Goal: Task Accomplishment & Management: Use online tool/utility

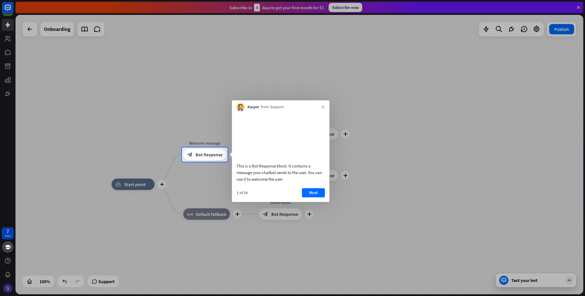
click at [324, 105] on div "Kacper from Support close" at bounding box center [280, 105] width 97 height 11
click at [312, 197] on button "Next" at bounding box center [313, 192] width 23 height 9
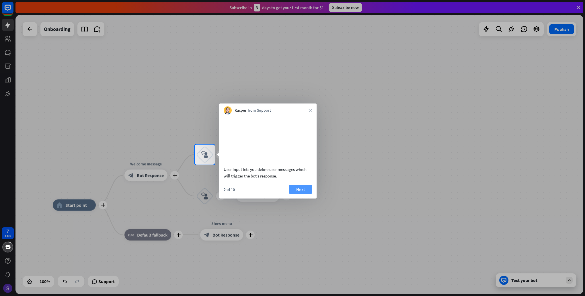
click at [295, 194] on button "Next" at bounding box center [300, 189] width 23 height 9
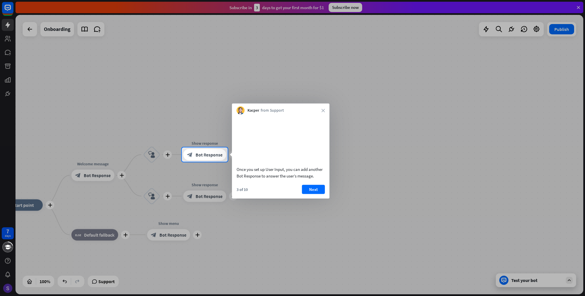
click at [310, 194] on button "Next" at bounding box center [313, 189] width 23 height 9
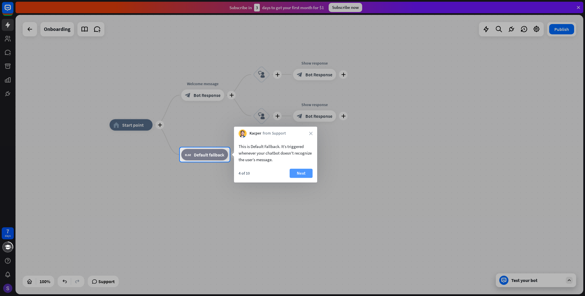
click at [300, 176] on button "Next" at bounding box center [300, 173] width 23 height 9
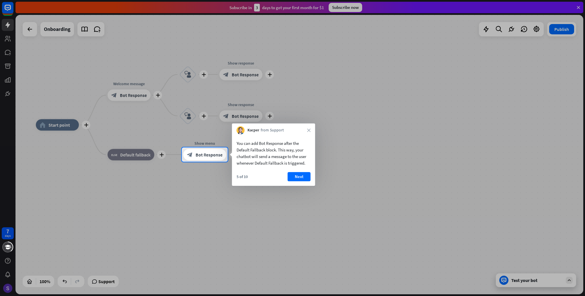
click at [300, 176] on button "Next" at bounding box center [298, 176] width 23 height 9
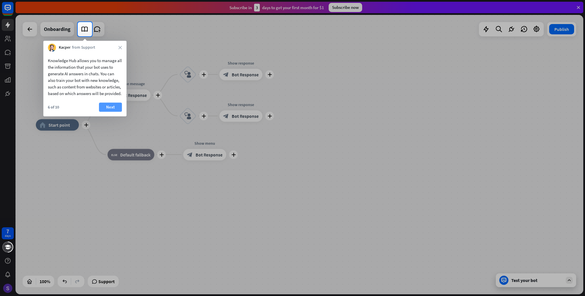
click at [111, 112] on button "Next" at bounding box center [110, 107] width 23 height 9
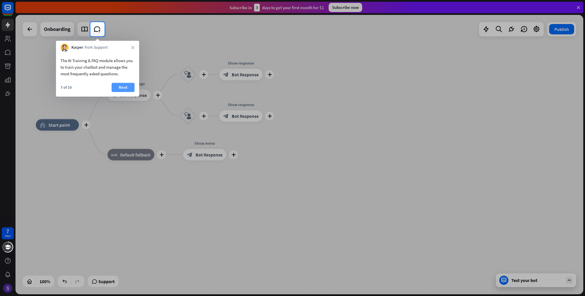
click at [124, 87] on button "Next" at bounding box center [122, 87] width 23 height 9
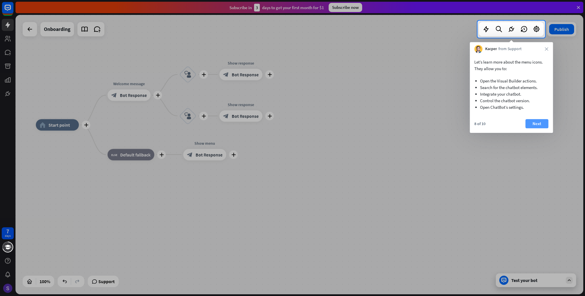
click at [534, 121] on button "Next" at bounding box center [536, 123] width 23 height 9
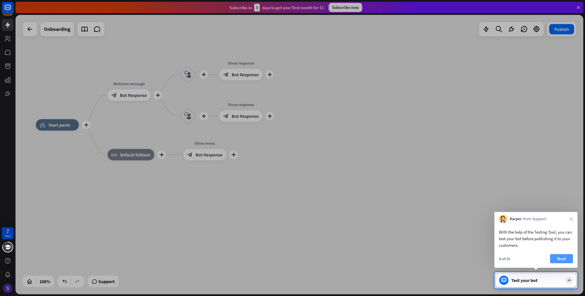
click at [561, 257] on button "Next" at bounding box center [561, 259] width 23 height 9
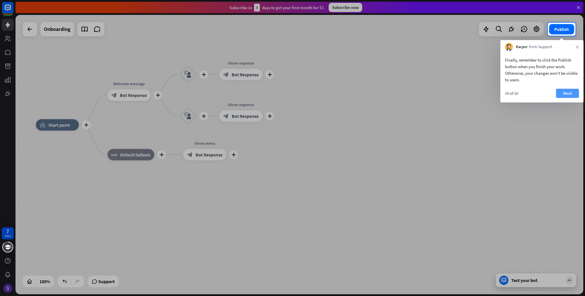
click at [564, 91] on button "Next" at bounding box center [567, 93] width 23 height 9
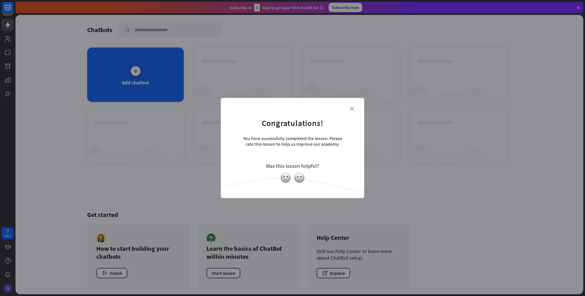
click at [351, 108] on icon "close" at bounding box center [352, 109] width 4 height 4
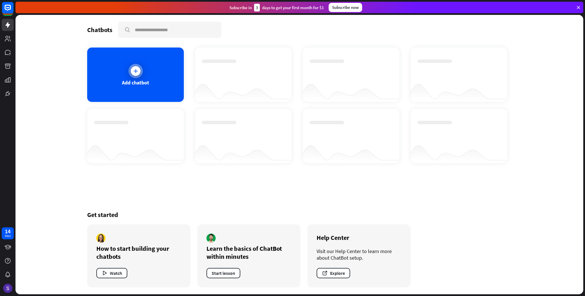
click at [121, 69] on div "Add chatbot" at bounding box center [135, 75] width 97 height 54
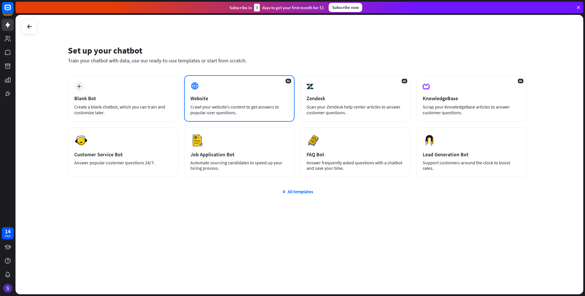
click at [212, 100] on div "Website" at bounding box center [239, 98] width 98 height 7
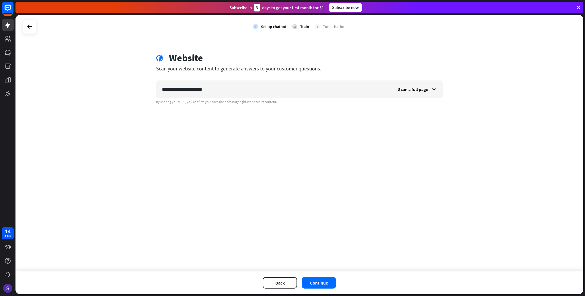
type input "**********"
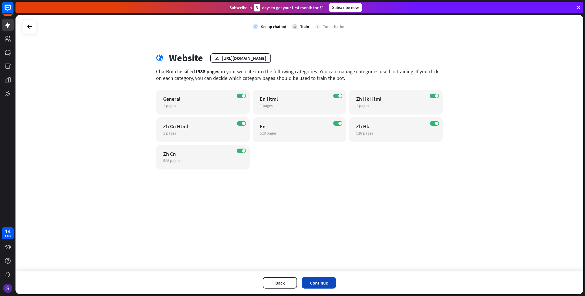
click at [325, 281] on button "Continue" at bounding box center [319, 282] width 34 height 11
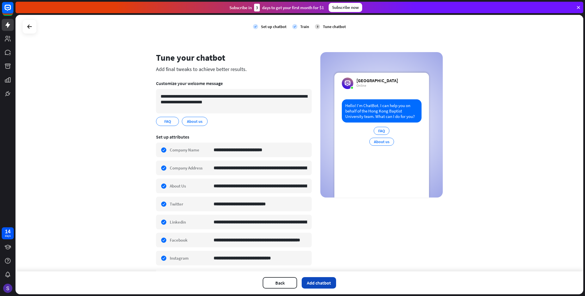
click at [318, 284] on button "Add chatbot" at bounding box center [319, 282] width 34 height 11
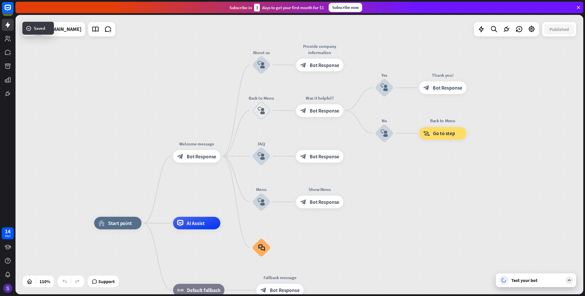
drag, startPoint x: 391, startPoint y: 158, endPoint x: 380, endPoint y: 228, distance: 70.4
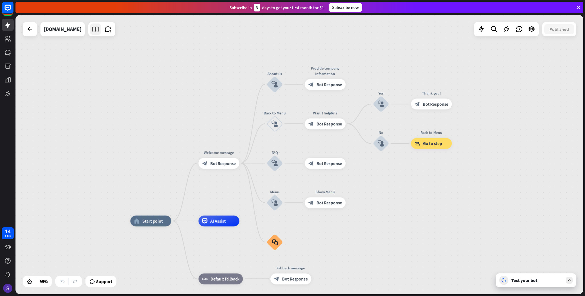
click at [92, 32] on icon at bounding box center [95, 29] width 7 height 7
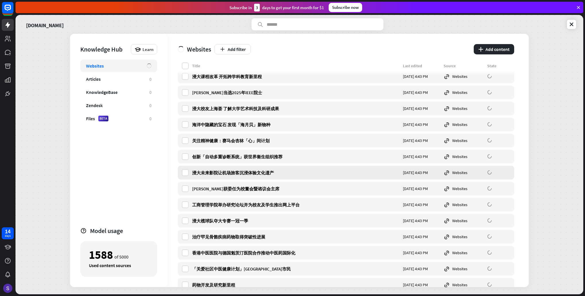
scroll to position [1290, 0]
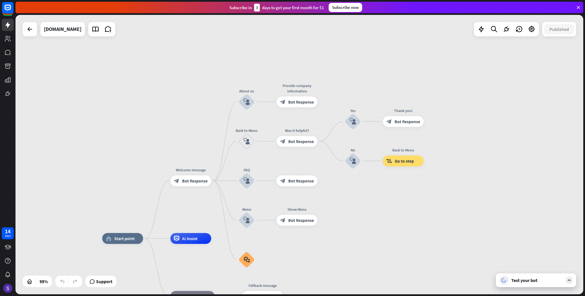
drag, startPoint x: 425, startPoint y: 148, endPoint x: 394, endPoint y: 228, distance: 84.9
click at [394, 228] on div "home_2 Start point Welcome message block_bot_response Bot Response About us blo…" at bounding box center [298, 155] width 567 height 280
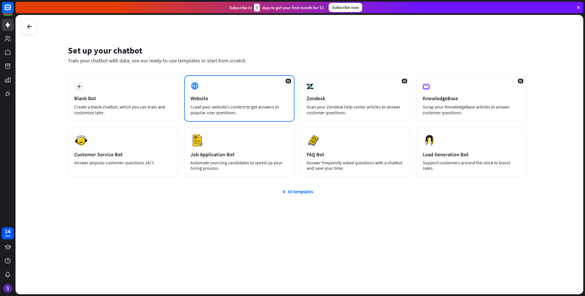
click at [201, 79] on div "AI Website Crawl your website’s content to get answers to popular user question…" at bounding box center [239, 98] width 110 height 46
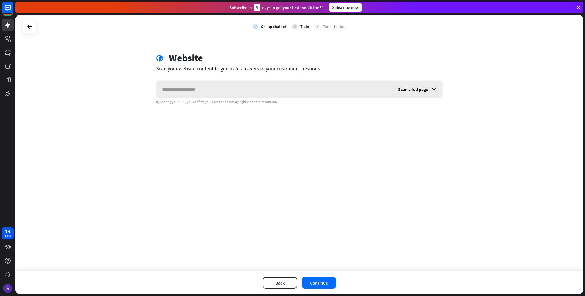
click at [190, 86] on input "text" at bounding box center [274, 89] width 236 height 17
click at [174, 91] on input "**********" at bounding box center [274, 89] width 236 height 17
type input "**********"
click at [318, 283] on button "Continue" at bounding box center [319, 282] width 34 height 11
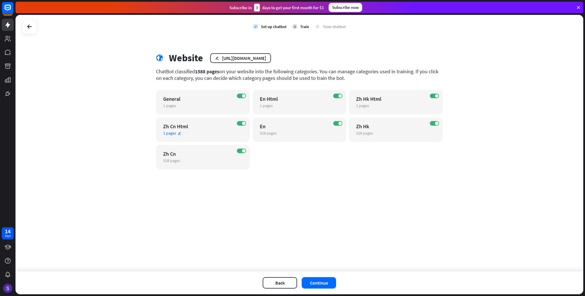
click at [239, 126] on div "ON Zh Cn Html 1 pages edit" at bounding box center [203, 130] width 94 height 25
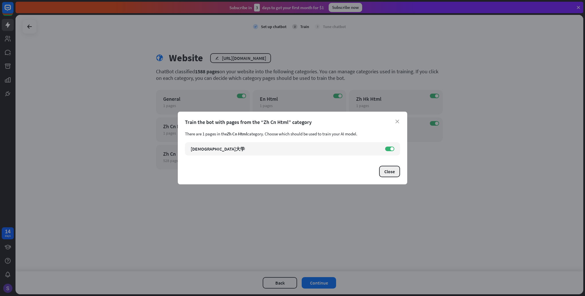
click at [392, 175] on button "Close" at bounding box center [389, 171] width 21 height 11
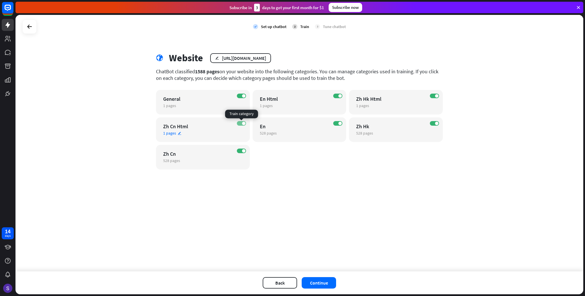
click at [242, 123] on span at bounding box center [243, 123] width 3 height 3
click at [245, 91] on div "ON General 1 pages edit" at bounding box center [203, 102] width 94 height 25
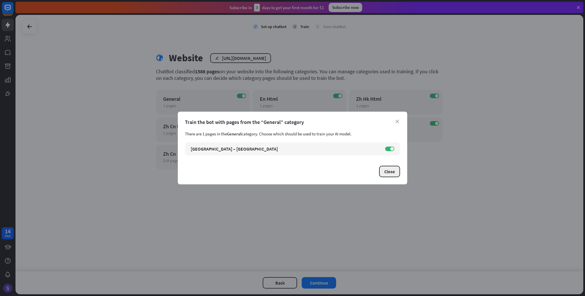
click at [384, 175] on button "Close" at bounding box center [389, 171] width 21 height 11
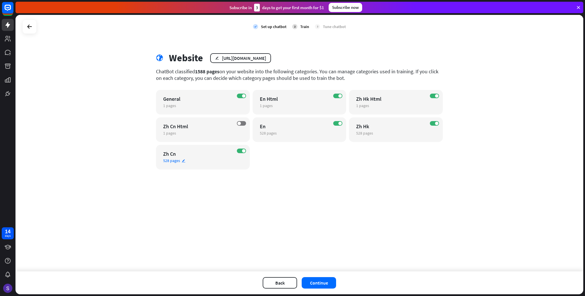
click at [245, 154] on div "ON Zh Cn 528 pages edit" at bounding box center [203, 157] width 94 height 25
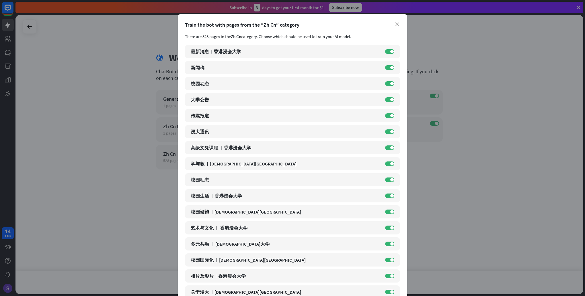
click at [396, 25] on icon "close" at bounding box center [397, 24] width 4 height 4
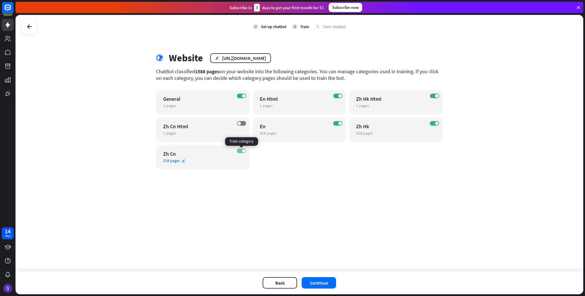
click at [239, 151] on label "ON" at bounding box center [241, 151] width 9 height 5
click at [245, 97] on label "ON" at bounding box center [241, 96] width 9 height 5
click at [437, 96] on span at bounding box center [436, 95] width 3 height 3
click at [433, 123] on label "ON" at bounding box center [434, 123] width 9 height 5
click at [338, 95] on span at bounding box center [339, 95] width 3 height 3
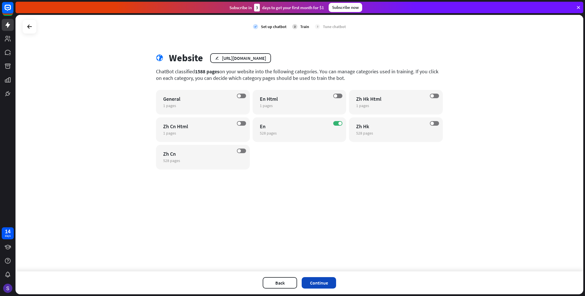
click at [314, 287] on button "Continue" at bounding box center [319, 282] width 34 height 11
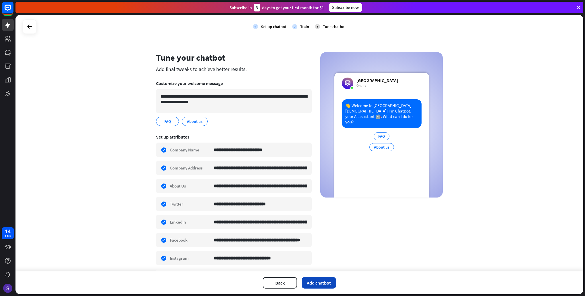
click at [318, 282] on button "Add chatbot" at bounding box center [319, 282] width 34 height 11
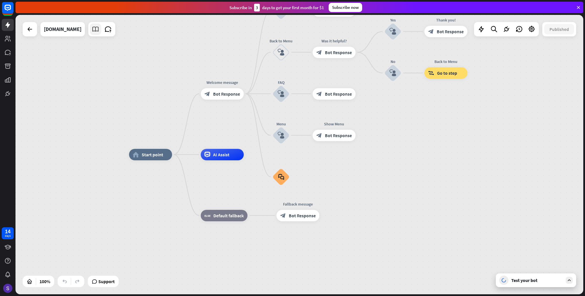
click at [92, 30] on icon at bounding box center [95, 29] width 7 height 7
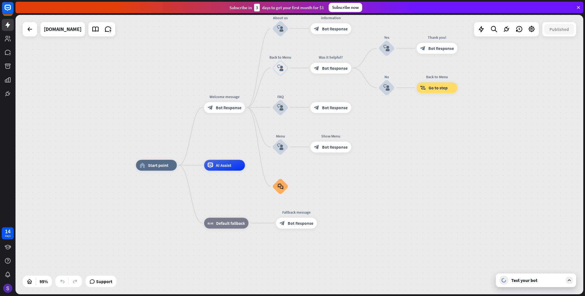
drag, startPoint x: 407, startPoint y: 145, endPoint x: 369, endPoint y: 216, distance: 80.4
click at [369, 216] on div "home_2 Start point Welcome message block_bot_response Bot Response About us blo…" at bounding box center [298, 155] width 567 height 280
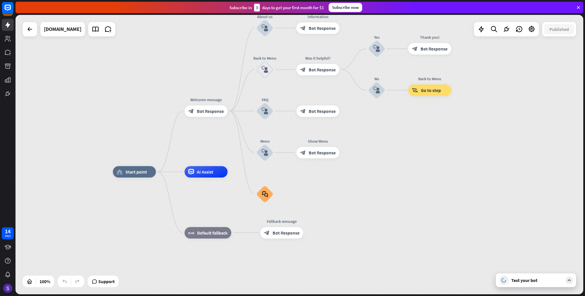
drag, startPoint x: 376, startPoint y: 201, endPoint x: 394, endPoint y: 154, distance: 50.8
click at [394, 154] on div "home_2 Start point Welcome message block_bot_response Bot Response About us blo…" at bounding box center [298, 155] width 567 height 280
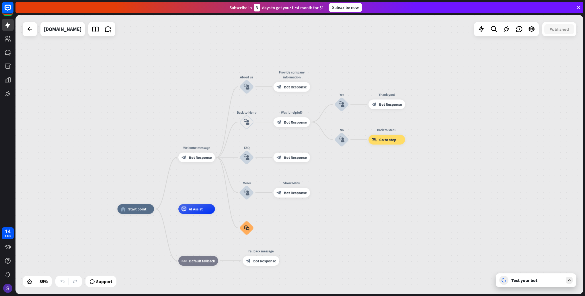
drag, startPoint x: 367, startPoint y: 183, endPoint x: 334, endPoint y: 215, distance: 45.4
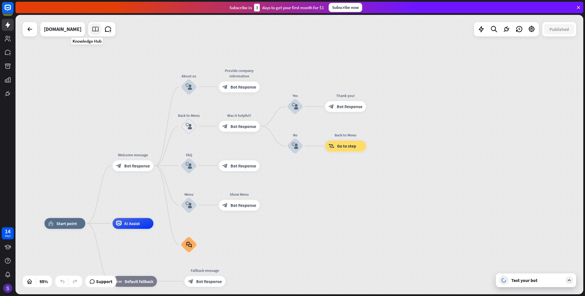
click at [92, 32] on icon at bounding box center [95, 29] width 7 height 7
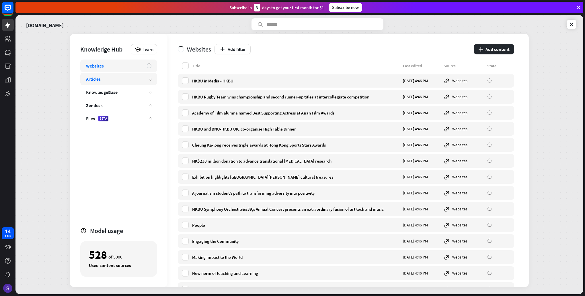
click at [131, 85] on div "Articles 0" at bounding box center [118, 79] width 77 height 13
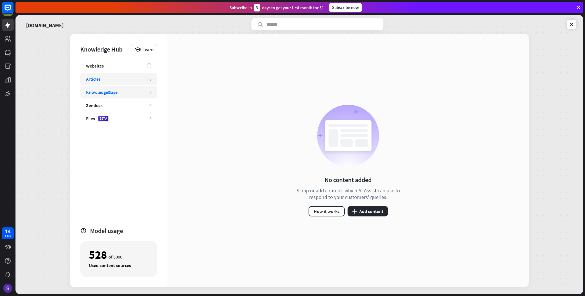
click at [129, 93] on div "KnowledgeBase" at bounding box center [115, 92] width 58 height 6
click at [129, 101] on div "Zendesk 0" at bounding box center [118, 105] width 77 height 13
click at [124, 119] on div "Files BETA" at bounding box center [115, 119] width 58 height 6
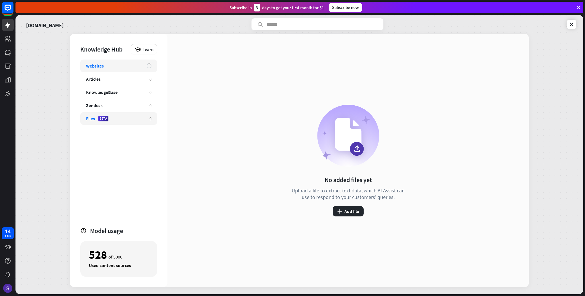
click at [136, 69] on div "Websites" at bounding box center [118, 66] width 77 height 13
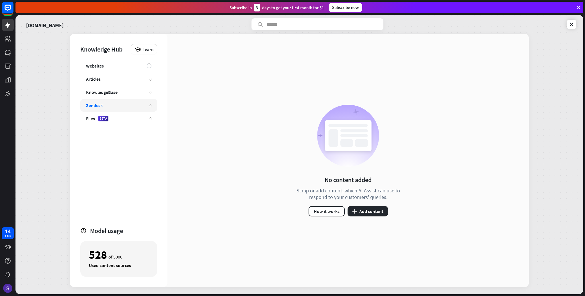
drag, startPoint x: 108, startPoint y: 230, endPoint x: 151, endPoint y: 220, distance: 44.2
click at [108, 230] on div "Model usage" at bounding box center [123, 231] width 67 height 8
click at [109, 66] on div "Websites" at bounding box center [113, 66] width 55 height 6
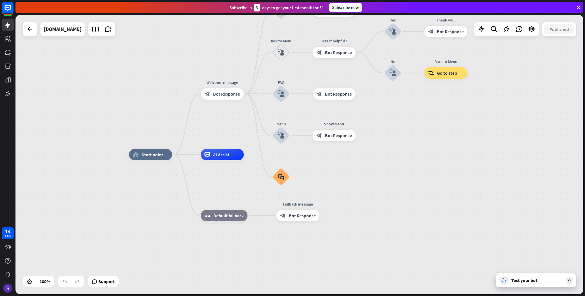
click at [507, 283] on div at bounding box center [503, 280] width 9 height 9
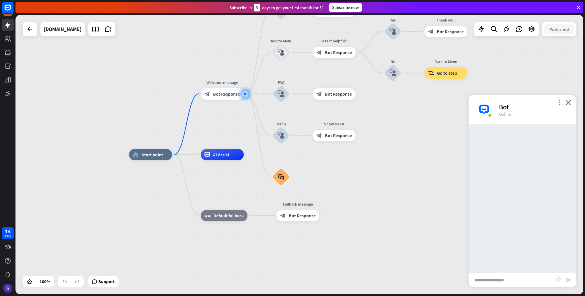
click at [511, 278] on input "text" at bounding box center [511, 280] width 87 height 14
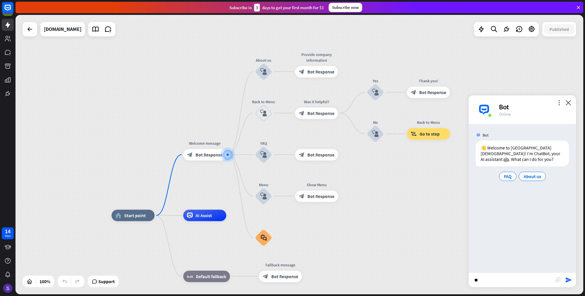
type input "*"
type input "**********"
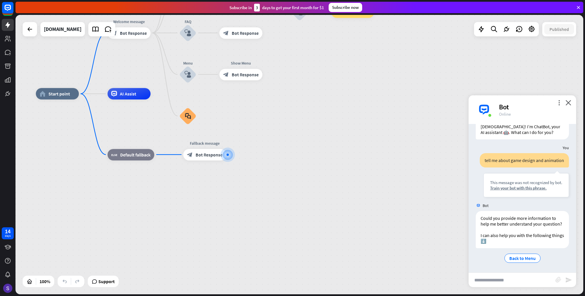
scroll to position [38, 0]
click at [525, 259] on span "Back to Menu" at bounding box center [522, 259] width 26 height 6
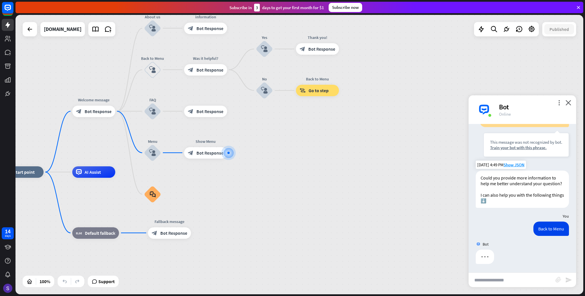
scroll to position [79, 0]
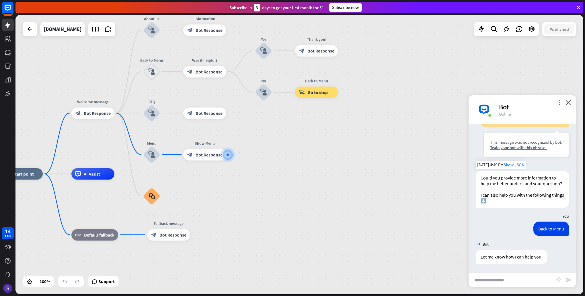
click at [505, 281] on input "text" at bounding box center [511, 280] width 87 height 14
type input "**********"
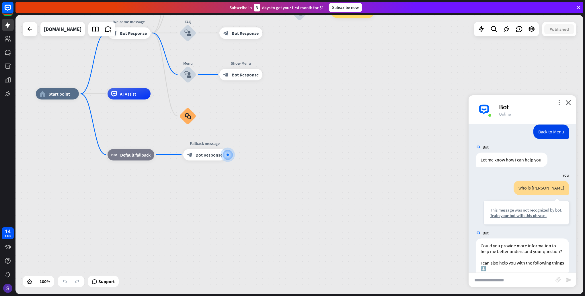
scroll to position [209, 0]
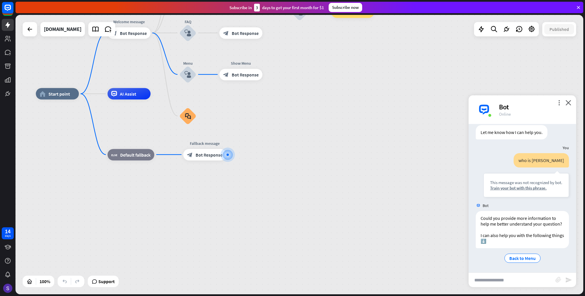
click at [525, 284] on input "text" at bounding box center [511, 280] width 87 height 14
type input "**********"
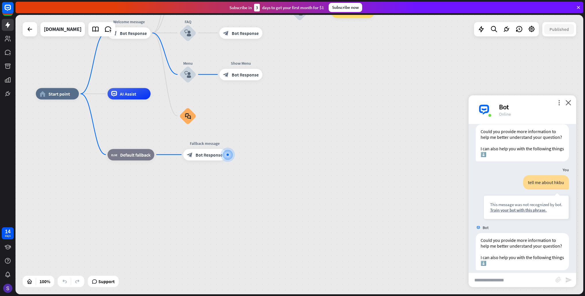
scroll to position [323, 0]
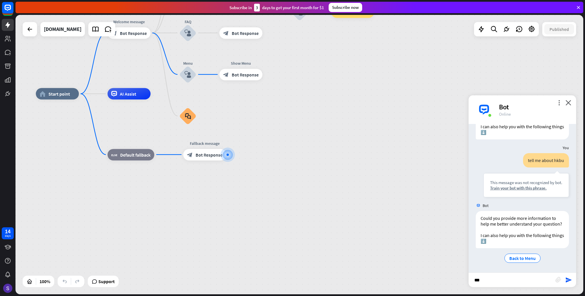
type input "****"
click at [571, 107] on div "more_vert close Bot Online" at bounding box center [521, 109] width 107 height 29
click at [569, 102] on icon "close" at bounding box center [568, 102] width 6 height 5
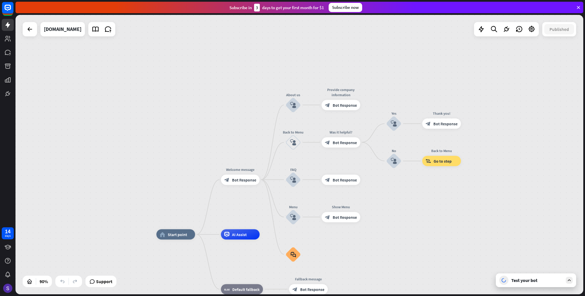
drag, startPoint x: 328, startPoint y: 81, endPoint x: 408, endPoint y: 215, distance: 156.1
click at [408, 215] on div "home_2 Start point Welcome message block_bot_response Bot Response About us blo…" at bounding box center [298, 155] width 567 height 280
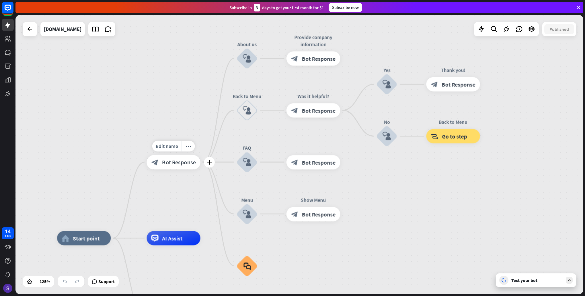
click at [185, 166] on div "block_bot_response Bot Response" at bounding box center [173, 162] width 54 height 14
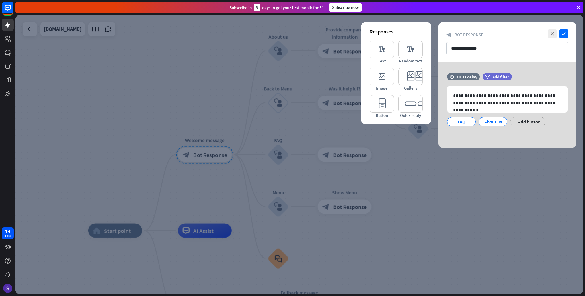
click at [453, 197] on div at bounding box center [298, 155] width 567 height 280
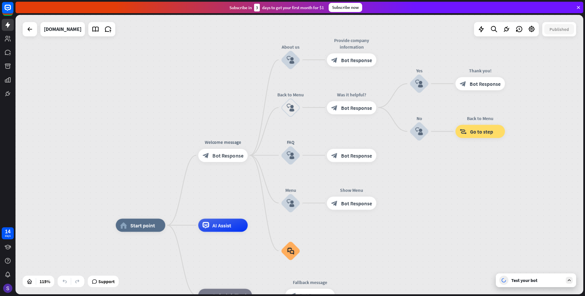
click at [547, 278] on div "Test your bot" at bounding box center [537, 281] width 52 height 6
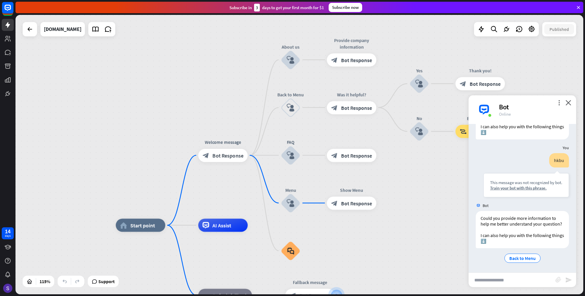
click at [530, 283] on input "text" at bounding box center [511, 280] width 87 height 14
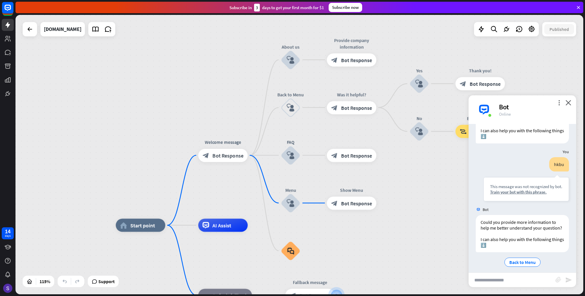
scroll to position [438, 0]
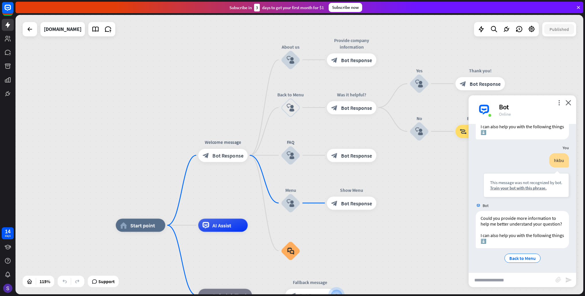
click at [502, 281] on input "text" at bounding box center [511, 280] width 87 height 14
type input "**********"
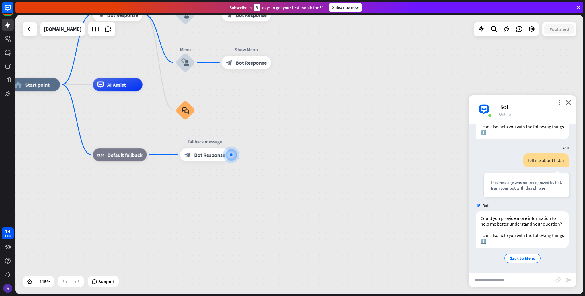
scroll to position [553, 0]
click at [506, 185] on div "Train your bot with this phrase." at bounding box center [526, 187] width 72 height 5
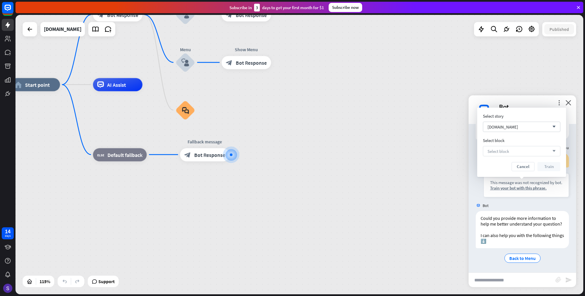
click at [506, 150] on span "Select block" at bounding box center [497, 151] width 21 height 5
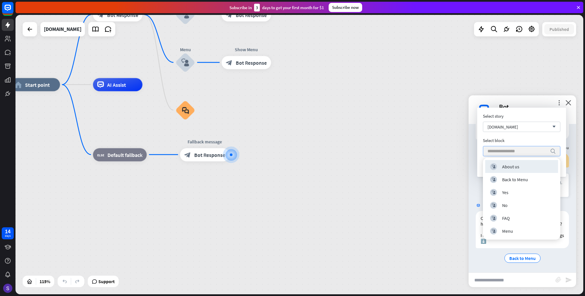
click at [517, 169] on div "About us" at bounding box center [510, 167] width 17 height 6
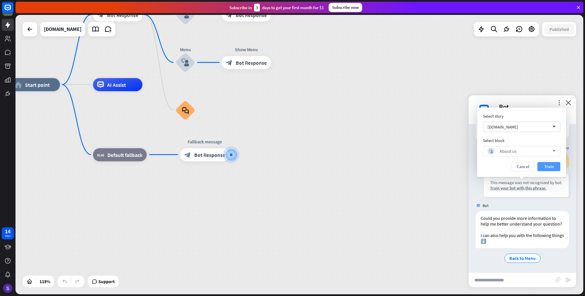
click at [547, 166] on button "Train" at bounding box center [548, 166] width 23 height 9
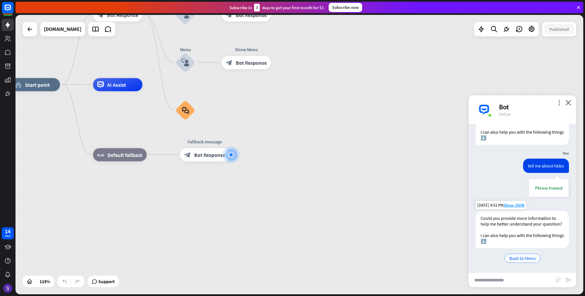
scroll to position [547, 0]
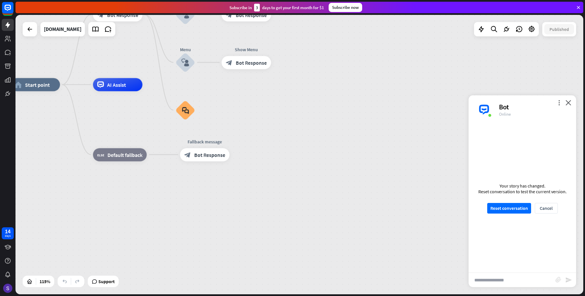
drag, startPoint x: 484, startPoint y: 191, endPoint x: 560, endPoint y: 195, distance: 75.4
click at [560, 195] on div "Your story has changed. Reset conversation to test the current version. Reset c…" at bounding box center [521, 198] width 107 height 149
click at [497, 208] on button "Reset conversation" at bounding box center [509, 208] width 44 height 11
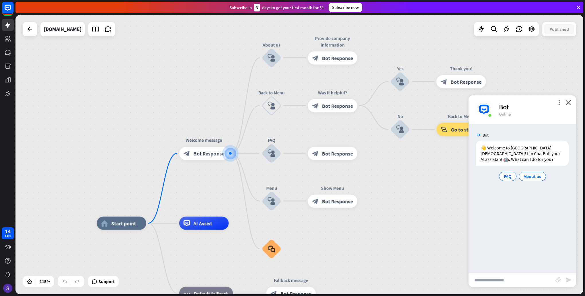
click at [503, 281] on input "text" at bounding box center [511, 280] width 87 height 14
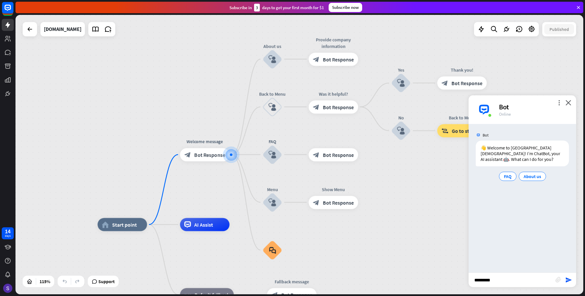
type input "**********"
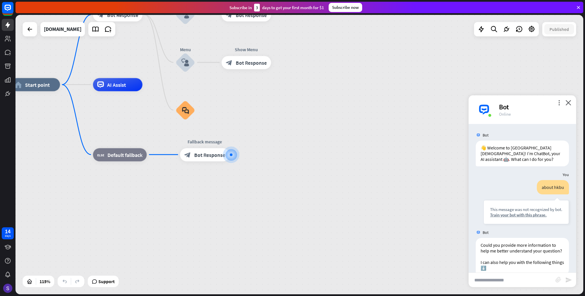
scroll to position [32, 0]
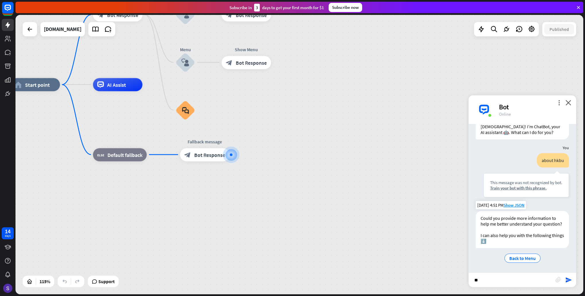
type input "*"
click at [510, 203] on span "Show JSON" at bounding box center [513, 205] width 21 height 5
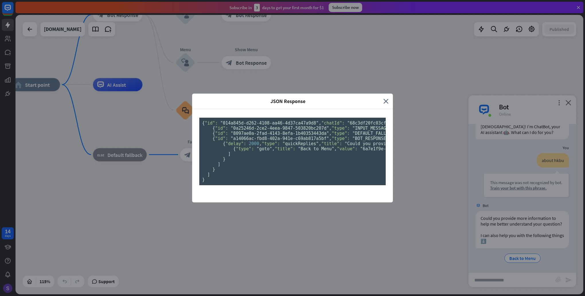
scroll to position [0, 0]
click at [381, 98] on div "JSON Response" at bounding box center [289, 101] width 187 height 7
click at [386, 94] on div "JSON Response close" at bounding box center [292, 101] width 201 height 15
click at [384, 98] on icon "close" at bounding box center [385, 101] width 5 height 7
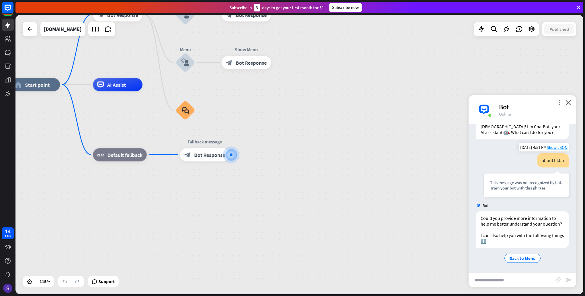
click at [504, 180] on div "This message was not recognized by bot." at bounding box center [526, 182] width 72 height 5
drag, startPoint x: 504, startPoint y: 179, endPoint x: 502, endPoint y: 183, distance: 4.5
click at [502, 185] on div "Train your bot with this phrase." at bounding box center [526, 187] width 72 height 5
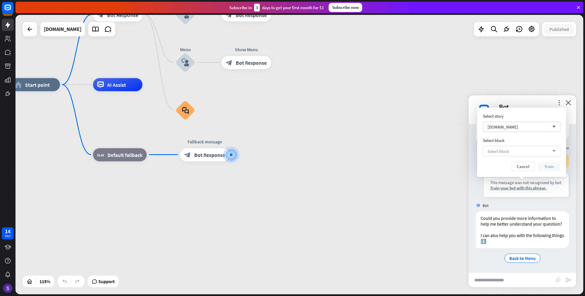
click at [502, 154] on div "Select block arrow_down" at bounding box center [521, 151] width 77 height 10
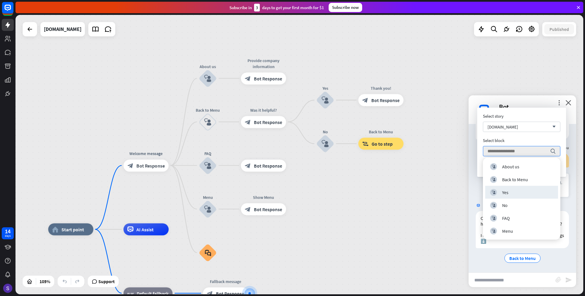
drag, startPoint x: 306, startPoint y: 90, endPoint x: 322, endPoint y: 236, distance: 147.7
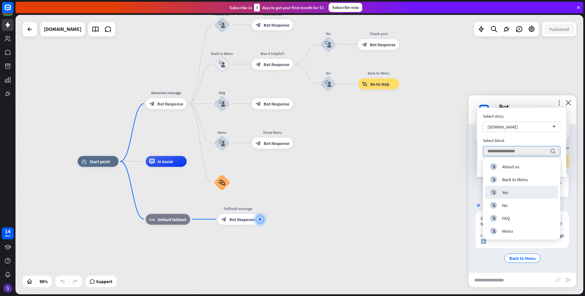
drag, startPoint x: 312, startPoint y: 206, endPoint x: 316, endPoint y: 137, distance: 68.7
click at [316, 137] on div "home_2 Start point Welcome message block_bot_response Bot Response About us blo…" at bounding box center [298, 155] width 567 height 280
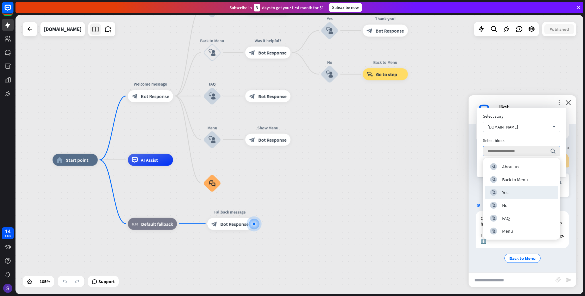
click at [92, 28] on icon at bounding box center [95, 29] width 7 height 7
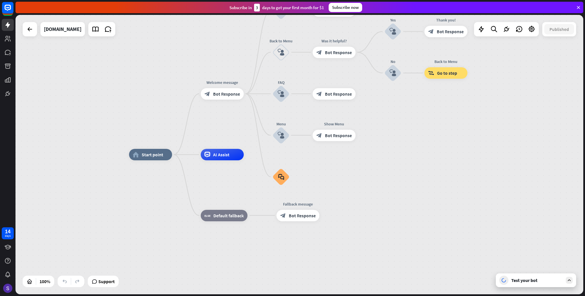
click at [509, 287] on div "home_2 Start point Welcome message block_bot_response Bot Response About us blo…" at bounding box center [412, 295] width 567 height 280
click at [524, 283] on div "Test your bot" at bounding box center [537, 281] width 52 height 6
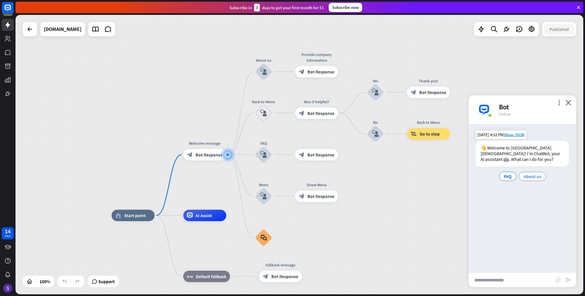
click at [530, 177] on span "About us" at bounding box center [531, 177] width 17 height 6
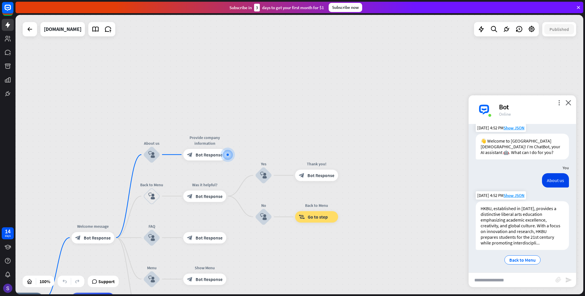
scroll to position [8, 0]
click at [518, 259] on span "Back to Menu" at bounding box center [522, 259] width 26 height 6
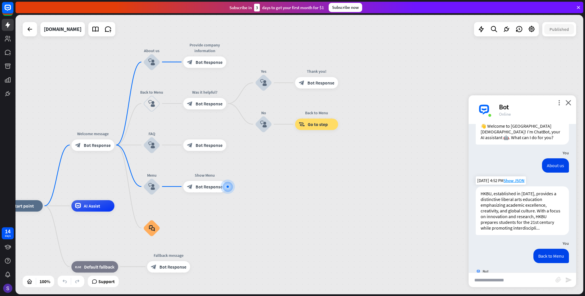
scroll to position [49, 0]
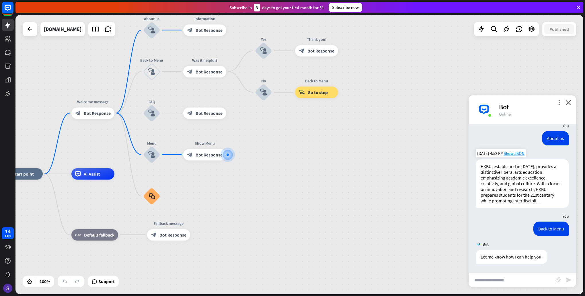
click at [507, 281] on input "text" at bounding box center [511, 280] width 87 height 14
type input "****"
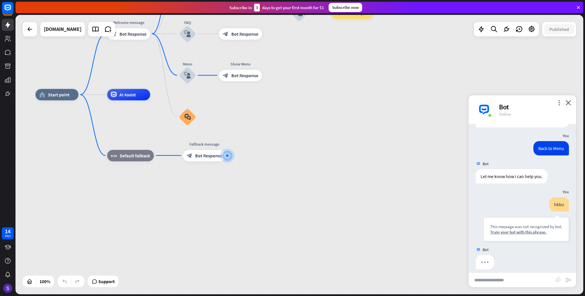
scroll to position [135, 0]
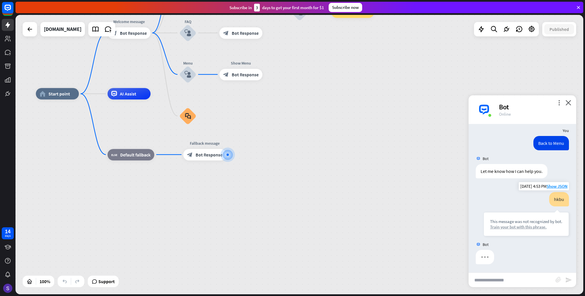
click at [510, 228] on div "Train your bot with this phrase." at bounding box center [526, 226] width 72 height 5
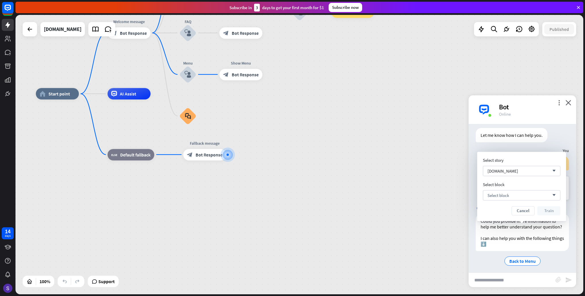
scroll to position [179, 0]
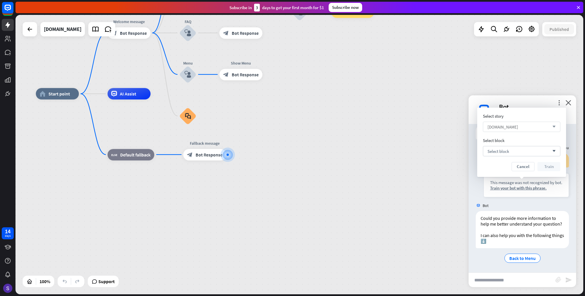
click at [521, 124] on div "[DOMAIN_NAME] arrow_down" at bounding box center [521, 127] width 77 height 10
click at [530, 126] on input "search" at bounding box center [517, 127] width 60 height 10
click at [504, 169] on div "Cancel Train" at bounding box center [521, 166] width 77 height 9
click at [516, 148] on div "Select block arrow_down" at bounding box center [521, 151] width 77 height 10
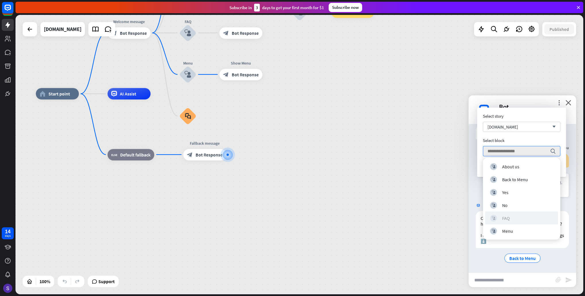
click at [511, 217] on div "block_user_input FAQ" at bounding box center [521, 218] width 63 height 7
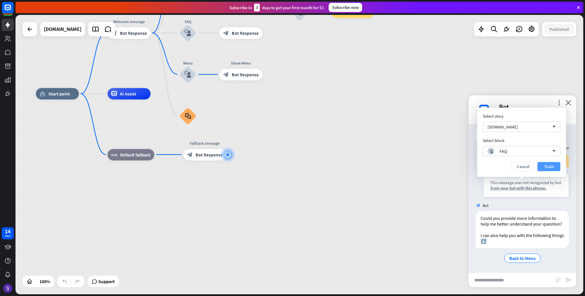
click at [547, 166] on button "Train" at bounding box center [548, 166] width 23 height 9
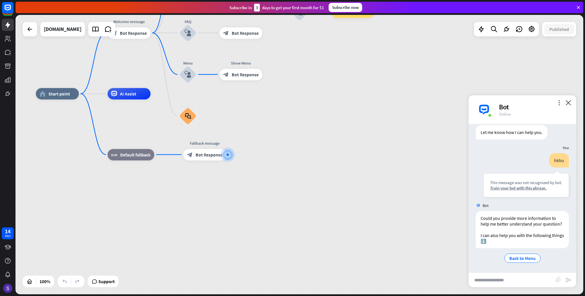
scroll to position [174, 0]
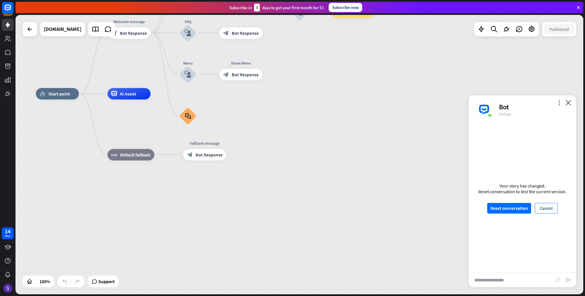
click at [550, 206] on button "Cancel" at bounding box center [546, 208] width 23 height 11
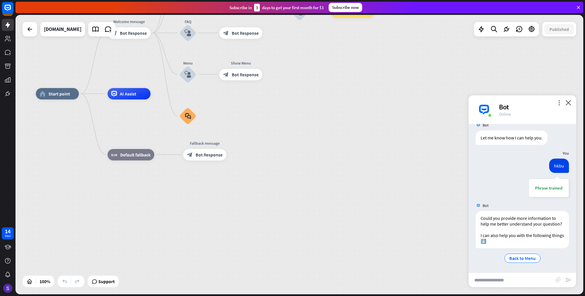
click at [514, 278] on input "text" at bounding box center [511, 280] width 87 height 14
type input "****"
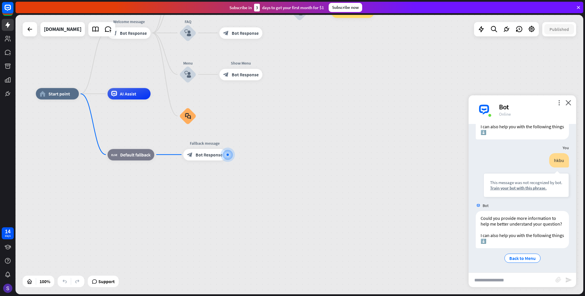
scroll to position [288, 0]
drag, startPoint x: 418, startPoint y: 58, endPoint x: 412, endPoint y: 54, distance: 7.8
click at [416, 56] on div "home_2 Start point Welcome message block_bot_response Bot Response About us blo…" at bounding box center [298, 155] width 567 height 280
